Goal: Task Accomplishment & Management: Use online tool/utility

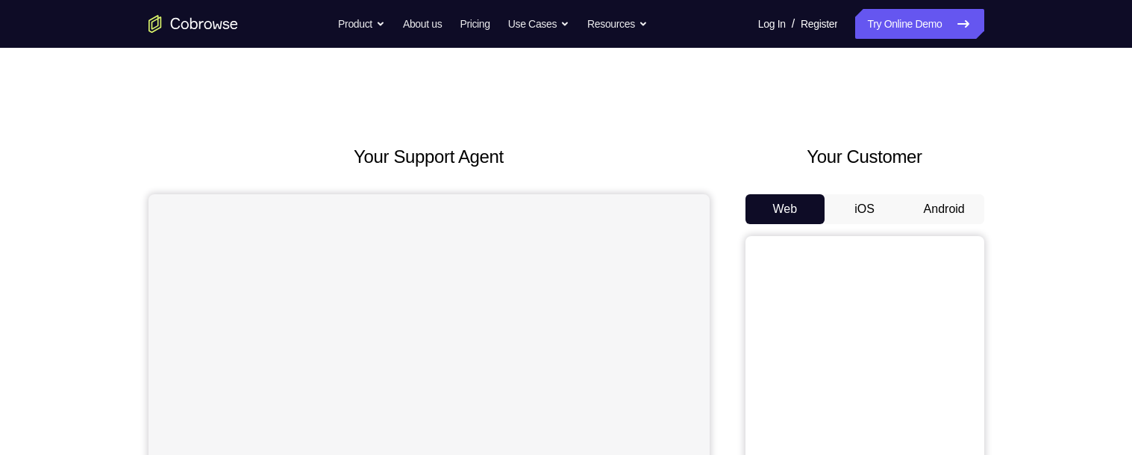
click at [181, 23] on icon "Go to the home page" at bounding box center [194, 24] width 90 height 18
click at [938, 214] on button "Android" at bounding box center [945, 209] width 80 height 30
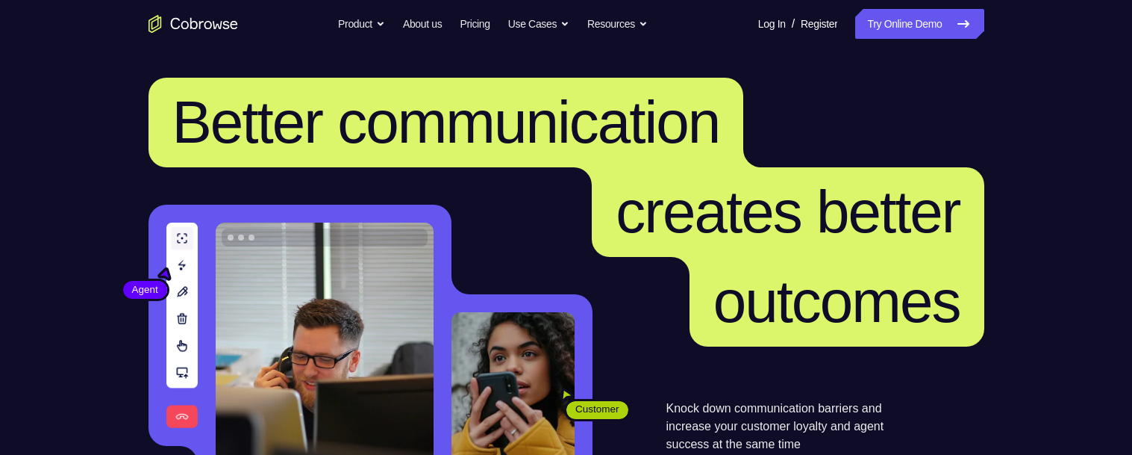
scroll to position [202, 0]
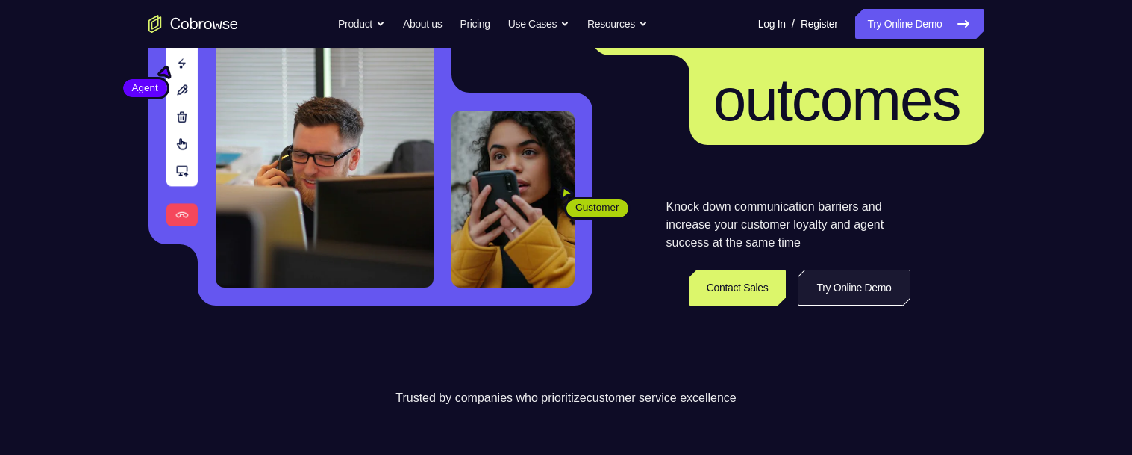
click at [857, 284] on link "Try Online Demo" at bounding box center [854, 287] width 112 height 36
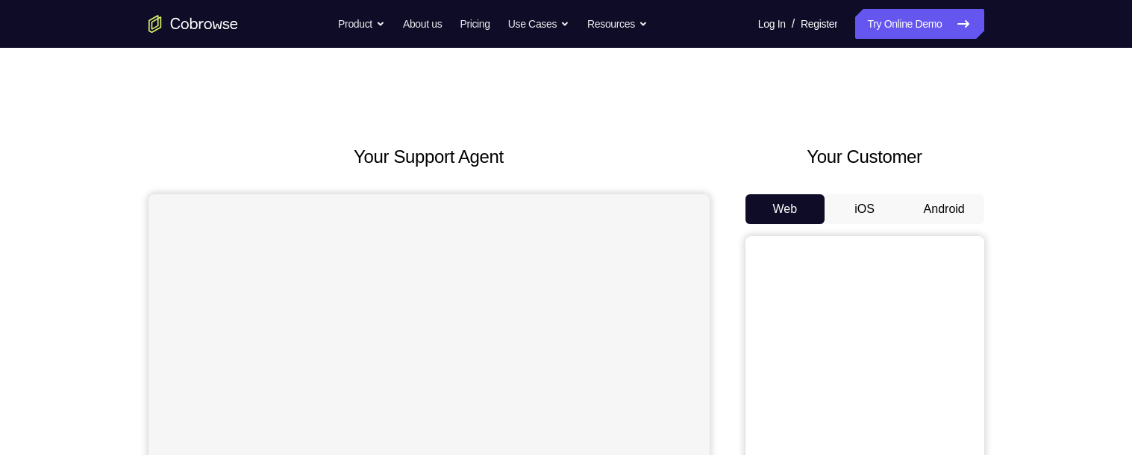
click at [950, 209] on button "Android" at bounding box center [945, 209] width 80 height 30
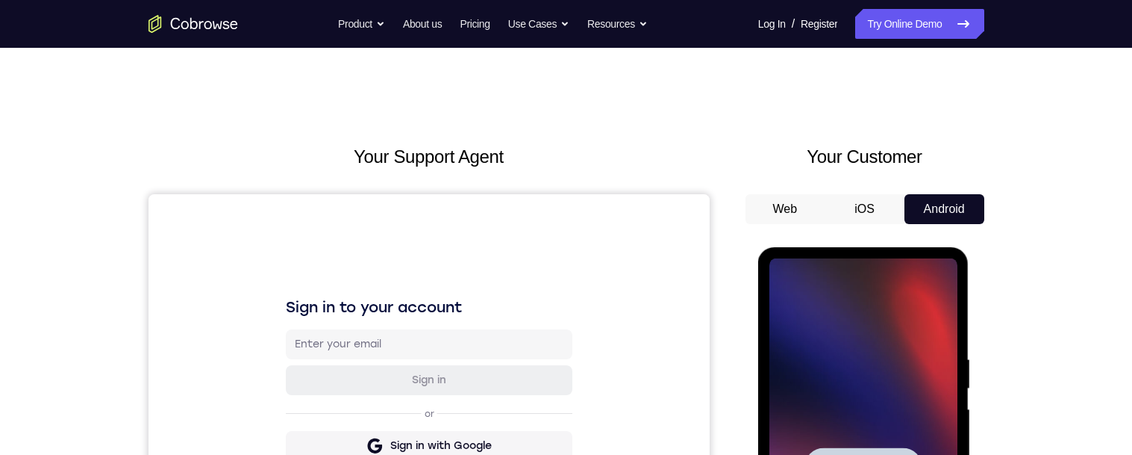
scroll to position [227, 0]
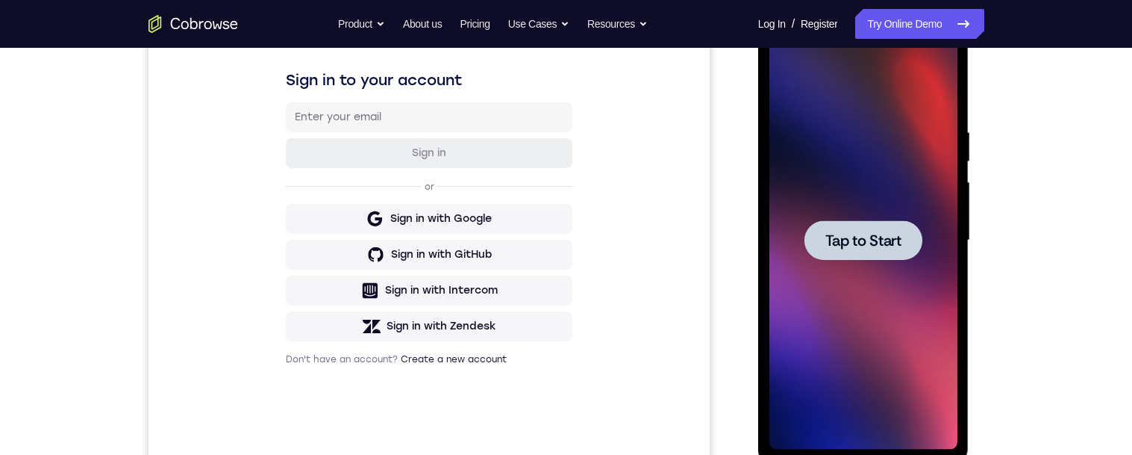
click at [872, 149] on div at bounding box center [864, 240] width 188 height 418
